Goal: Transaction & Acquisition: Purchase product/service

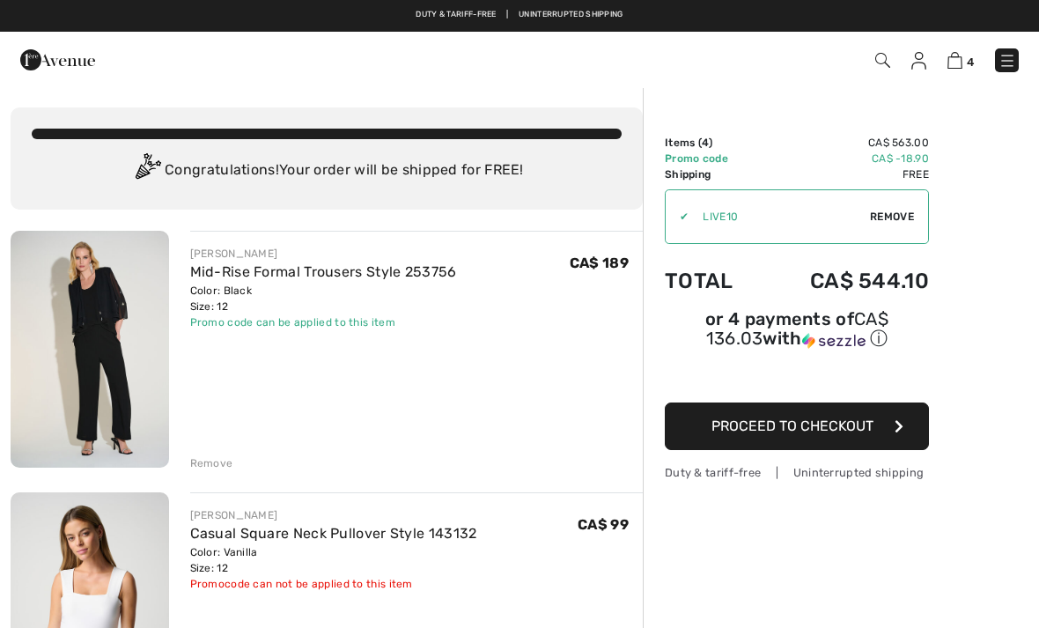
click at [897, 222] on span "Remove" at bounding box center [892, 217] width 44 height 16
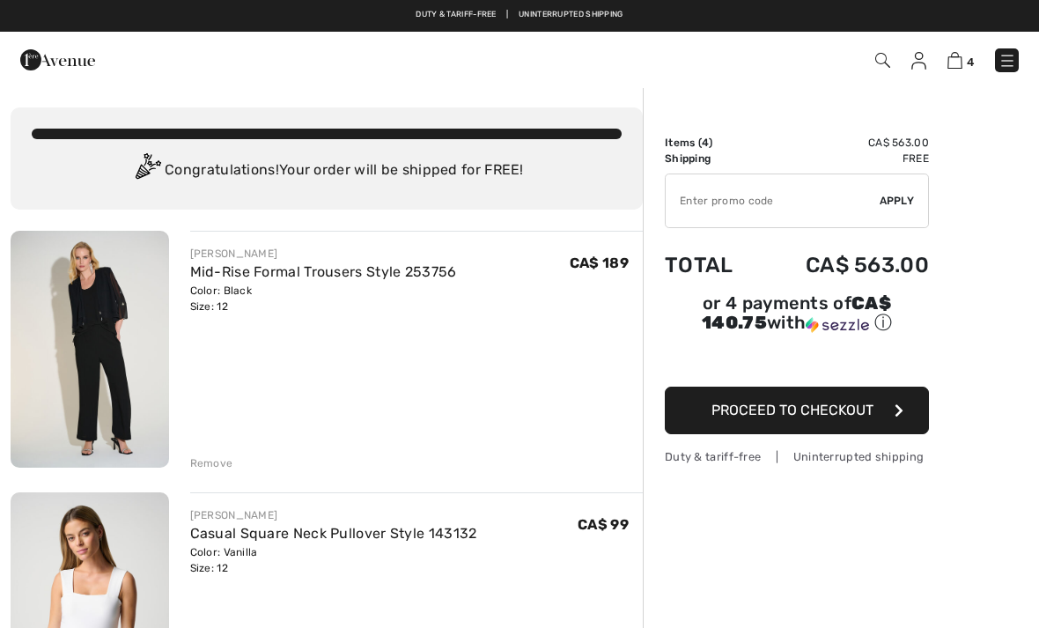
click at [695, 212] on input "TEXT" at bounding box center [772, 200] width 214 height 53
type input "EXTRA20"
click at [905, 205] on span "Apply" at bounding box center [896, 201] width 35 height 16
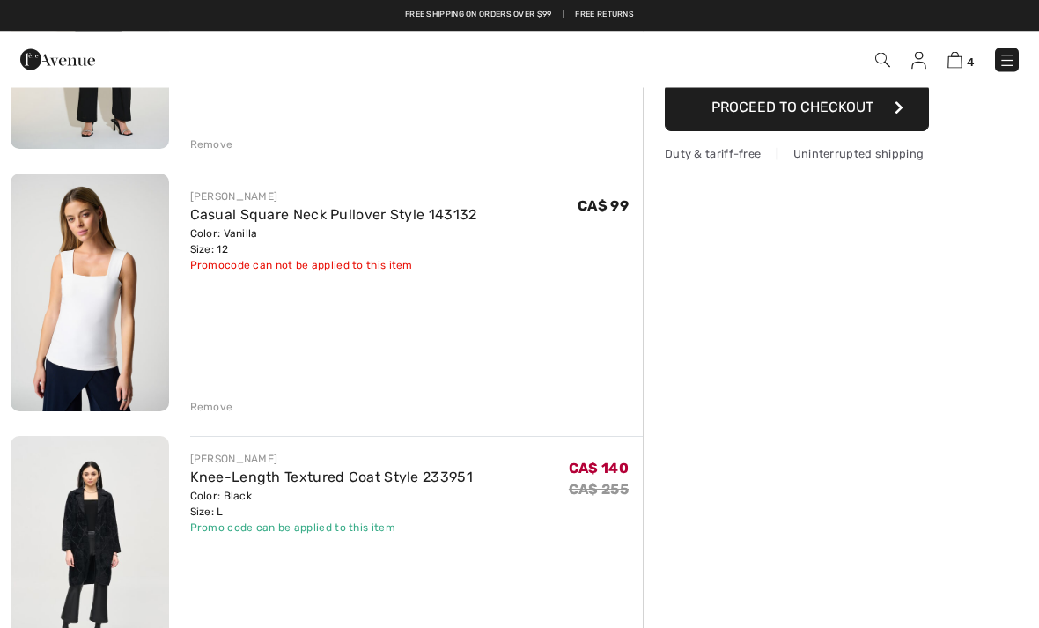
scroll to position [261, 0]
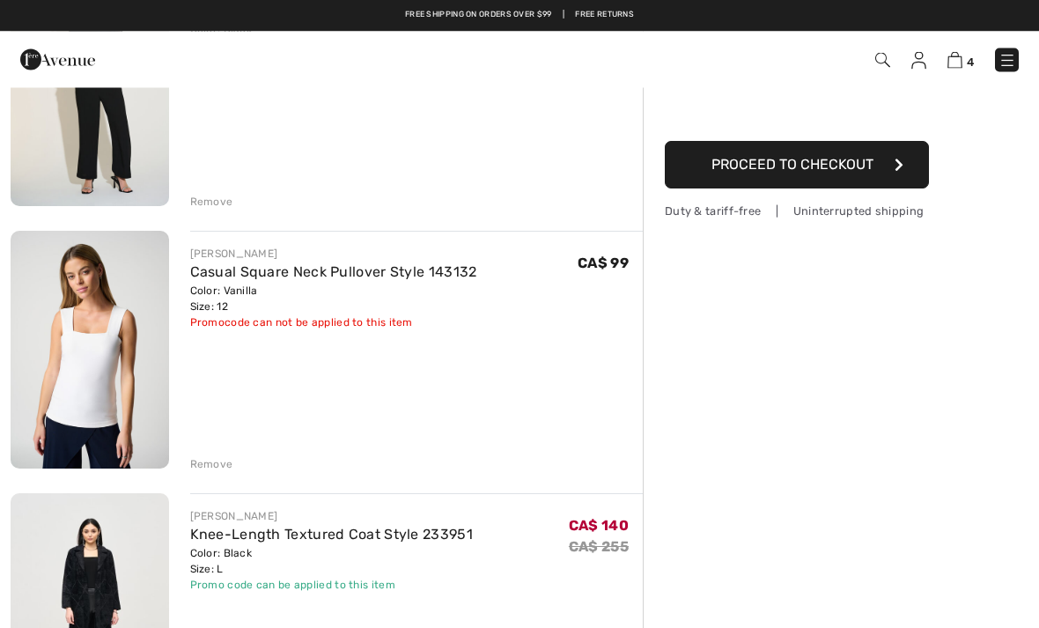
click at [217, 469] on div "Remove" at bounding box center [211, 465] width 43 height 16
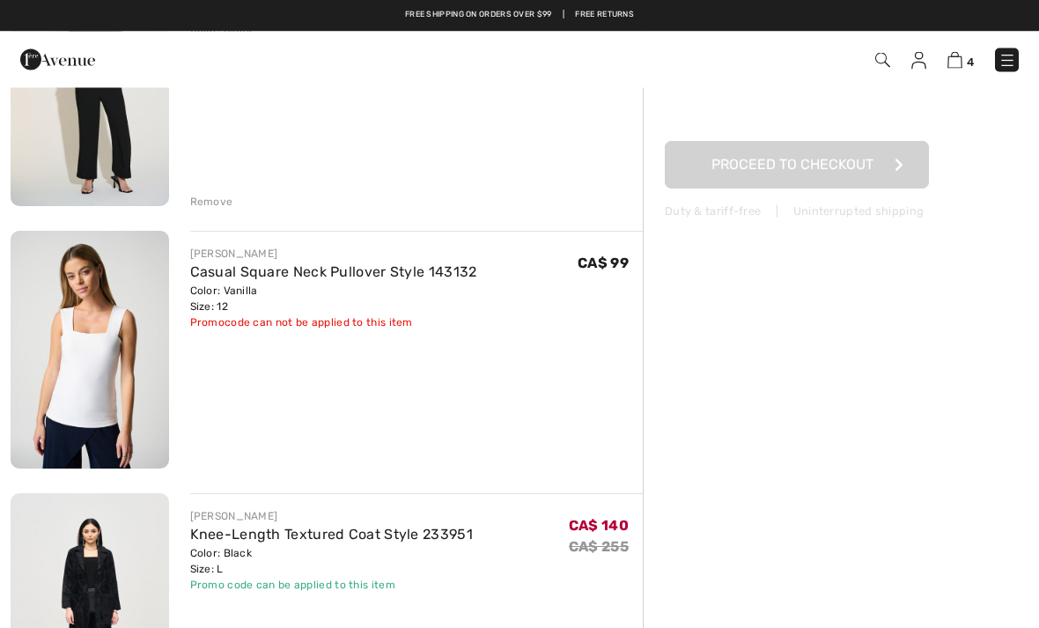
scroll to position [261, 0]
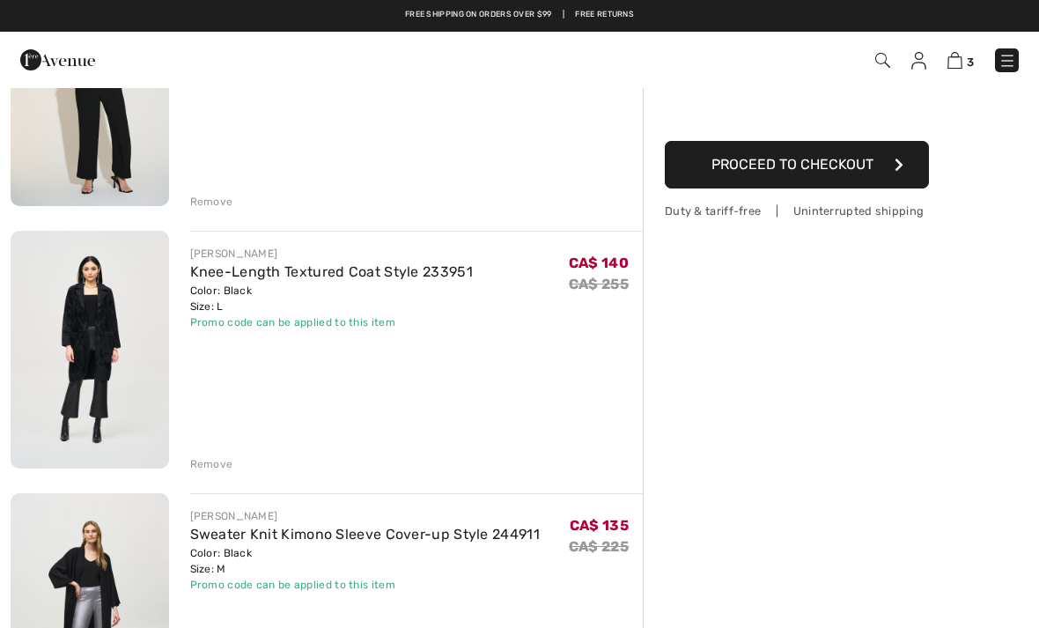
click at [214, 215] on div "[PERSON_NAME] Mid-Rise Formal Trousers Style 253756 Color: Black Size: 12 Final…" at bounding box center [327, 584] width 632 height 1230
click at [216, 210] on div "[PERSON_NAME] Mid-Rise Formal Trousers Style 253756 Color: Black Size: 12 Final…" at bounding box center [327, 584] width 632 height 1230
click at [202, 215] on div "[PERSON_NAME] Mid-Rise Formal Trousers Style 253756 Color: Black Size: 12 Final…" at bounding box center [327, 584] width 632 height 1230
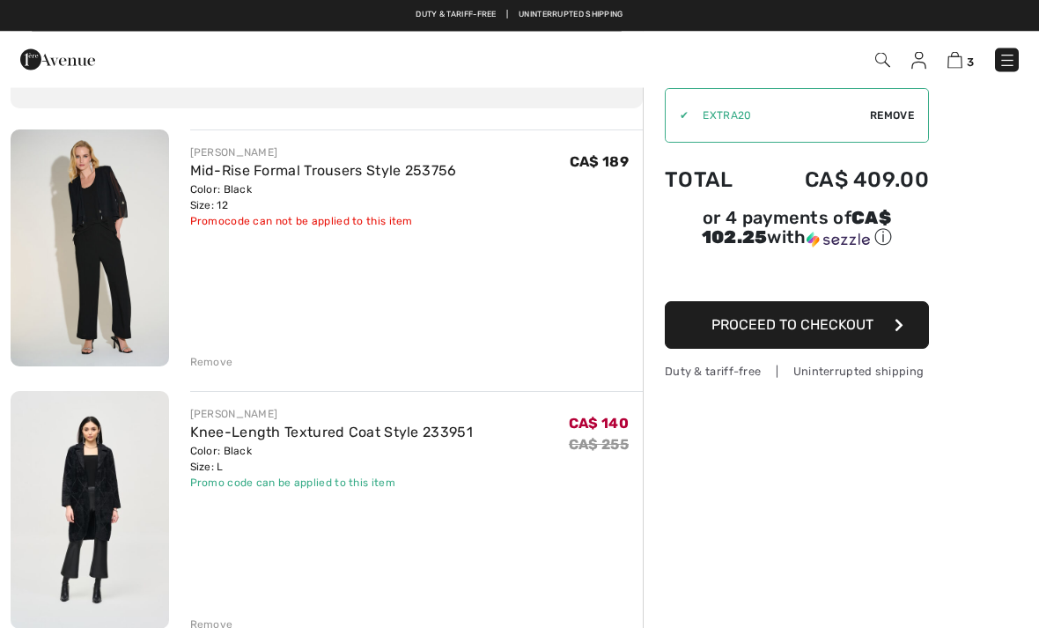
scroll to position [55, 0]
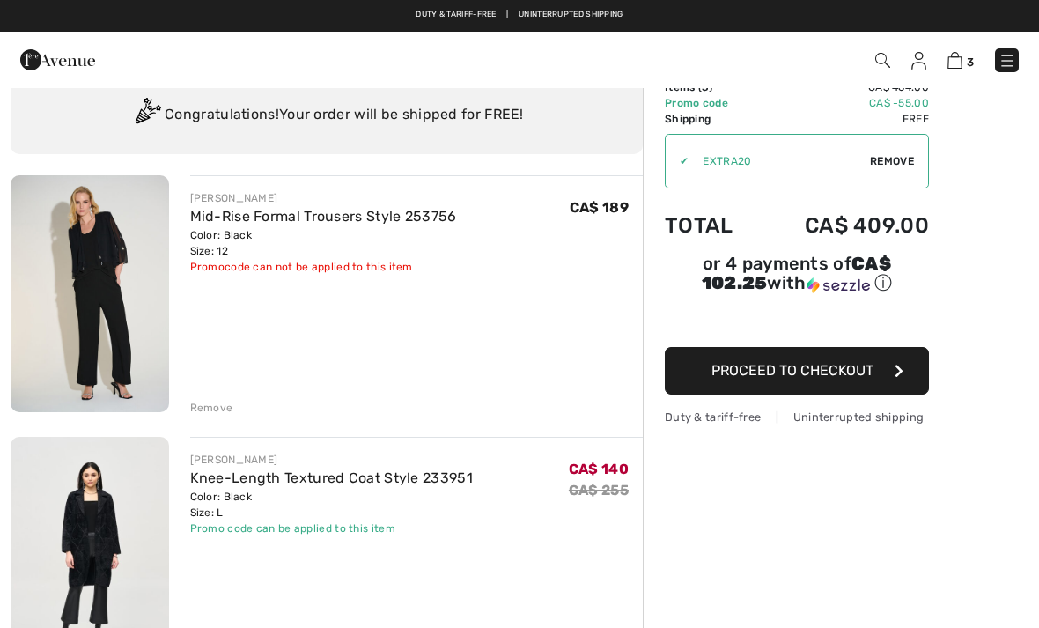
click at [215, 410] on div "Remove" at bounding box center [211, 408] width 43 height 16
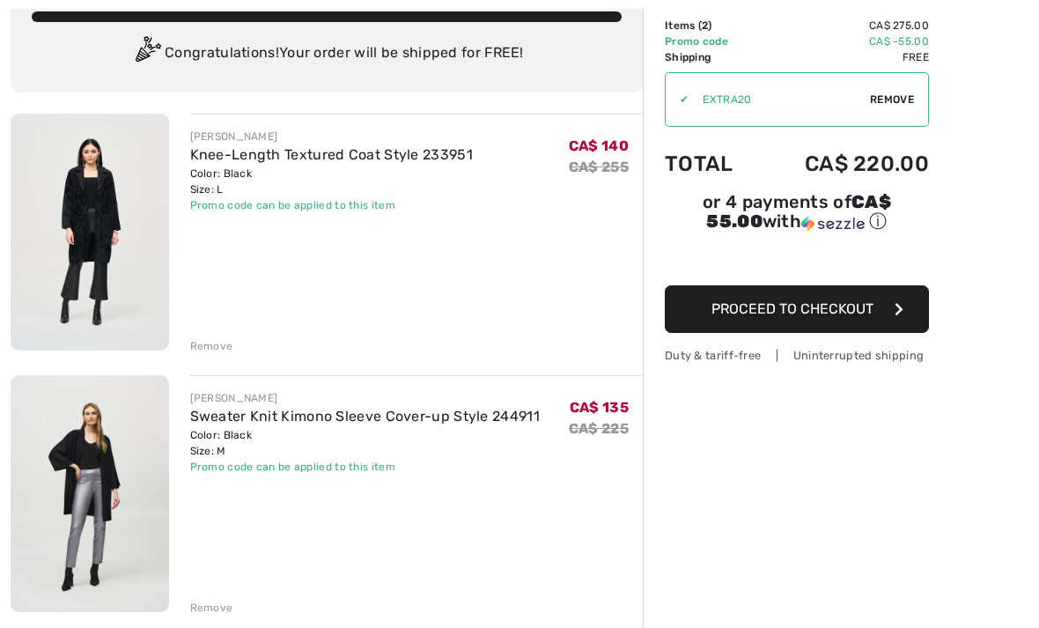
scroll to position [117, 0]
click at [224, 615] on div "Remove" at bounding box center [211, 607] width 43 height 16
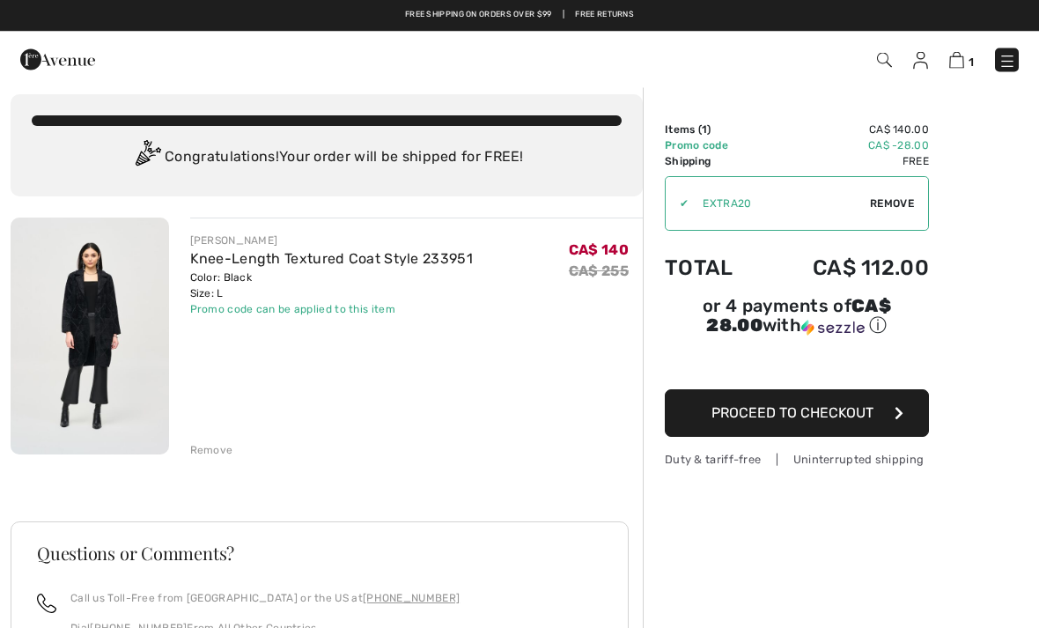
scroll to position [0, 0]
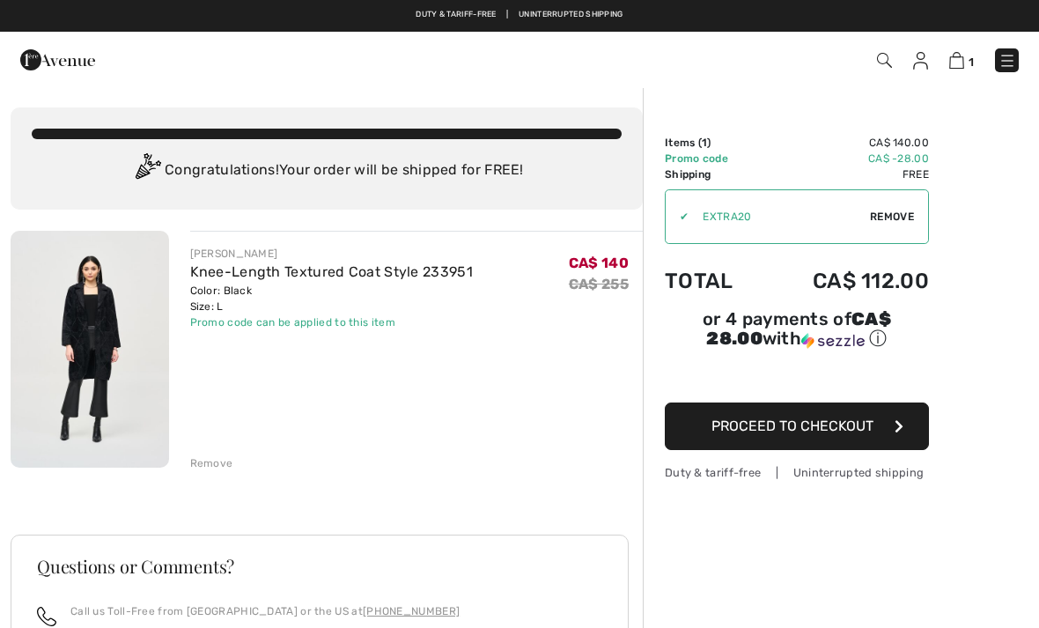
click at [103, 371] on img at bounding box center [90, 349] width 158 height 237
